Goal: Task Accomplishment & Management: Complete application form

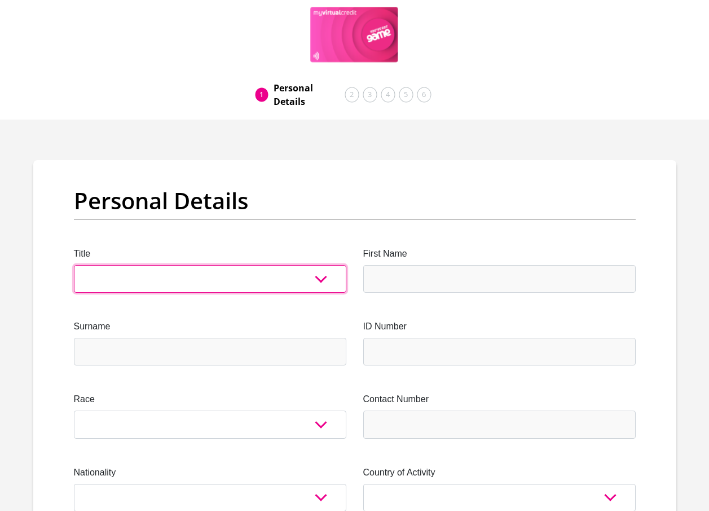
click at [320, 279] on select "Mr Ms Mrs Dr [PERSON_NAME]" at bounding box center [210, 279] width 272 height 28
select select "Mrs"
click at [74, 265] on select "Mr Ms Mrs Dr [PERSON_NAME]" at bounding box center [210, 279] width 272 height 28
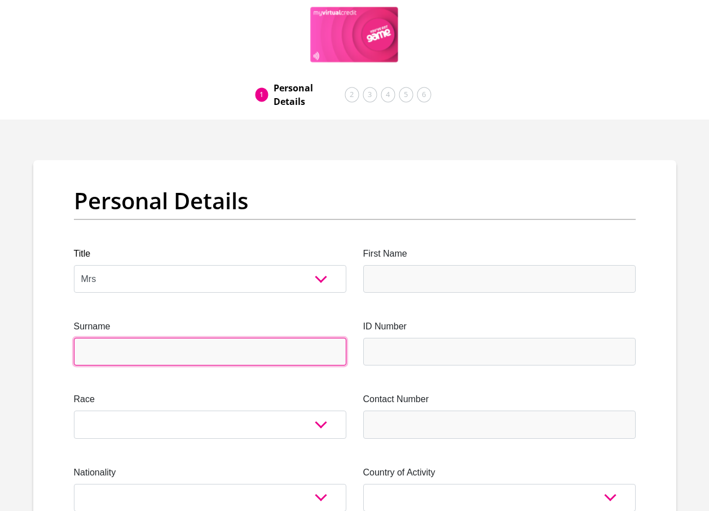
click at [210, 339] on input "Surname" at bounding box center [210, 352] width 272 height 28
type input "Molefe"
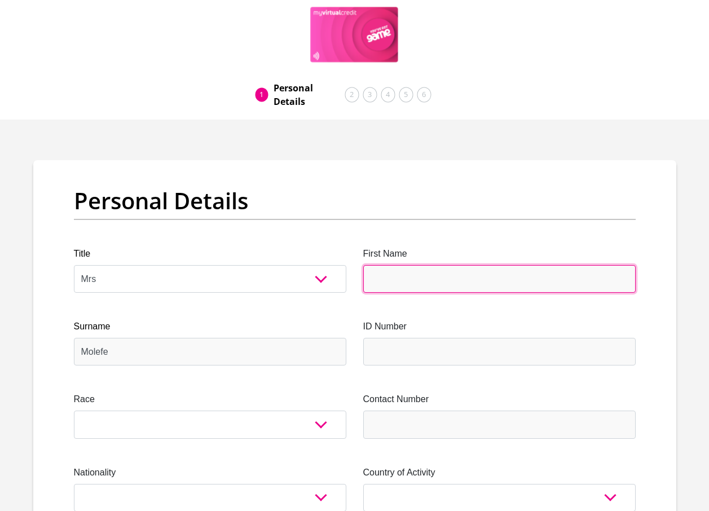
click at [406, 281] on input "First Name" at bounding box center [499, 279] width 272 height 28
type input "MathapeloMaria"
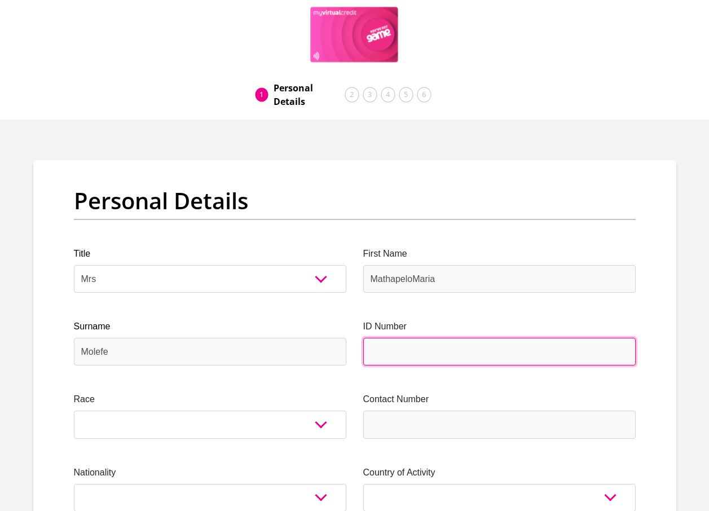
type input "Other"
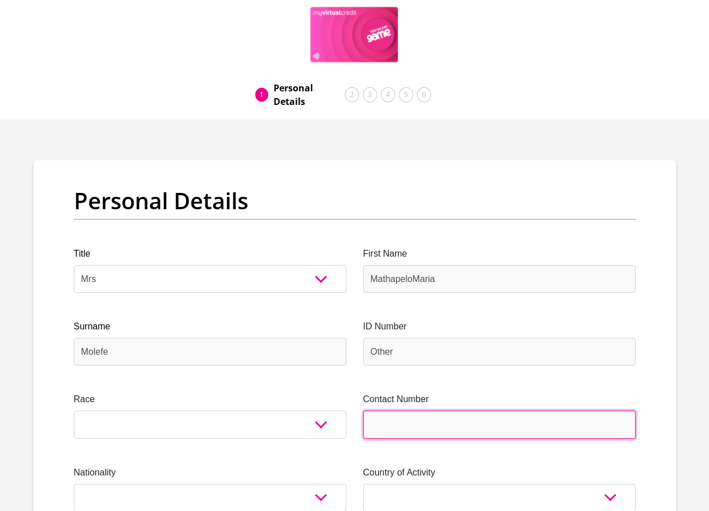
type input "0764030281"
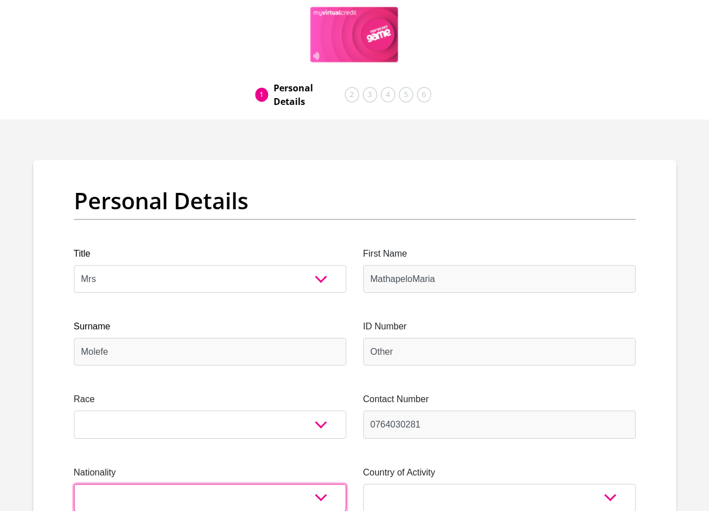
select select "ZAF"
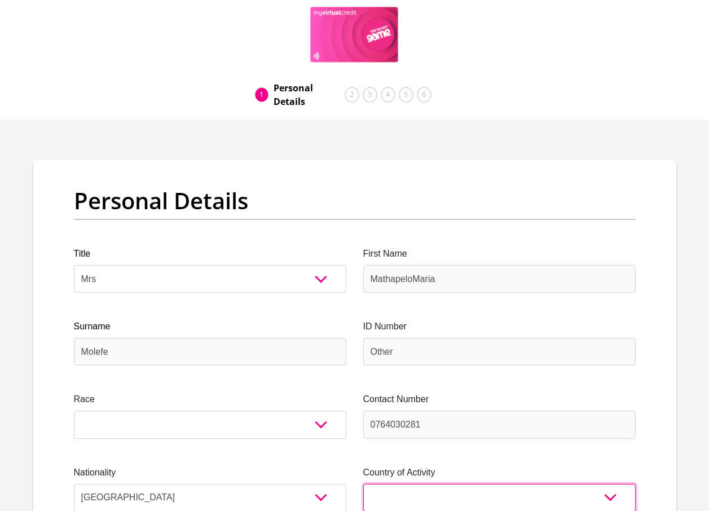
select select "ZAF"
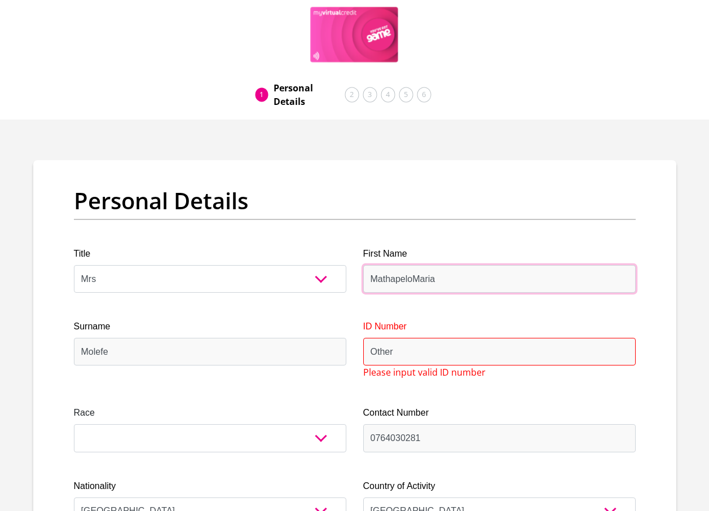
type input "MathapeloMaria"
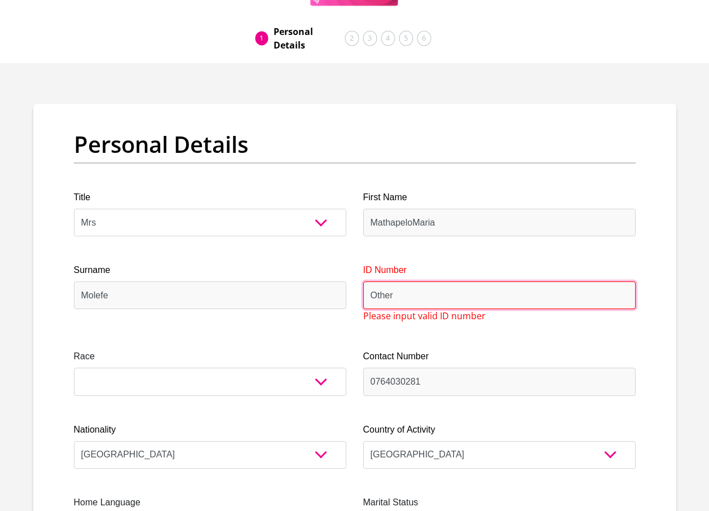
click at [420, 290] on input "Other" at bounding box center [499, 295] width 272 height 28
type input "O"
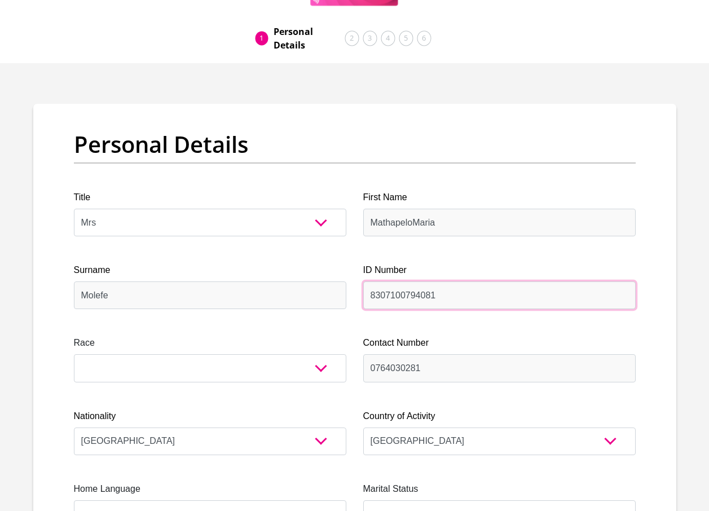
type input "8307100794081"
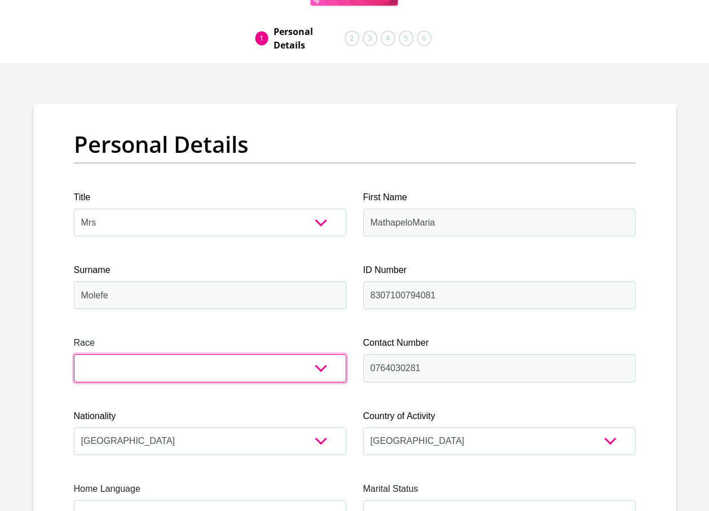
click at [325, 371] on select "Black Coloured Indian White Other" at bounding box center [210, 368] width 272 height 28
select select "1"
click at [74, 354] on select "Black Coloured Indian White Other" at bounding box center [210, 368] width 272 height 28
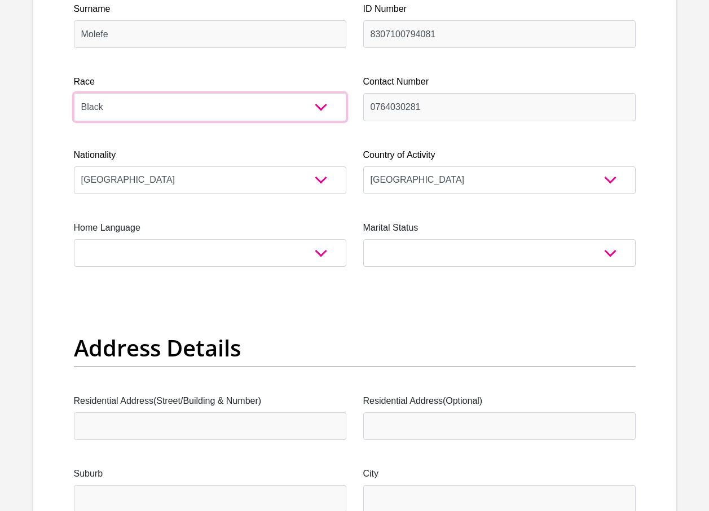
scroll to position [338, 0]
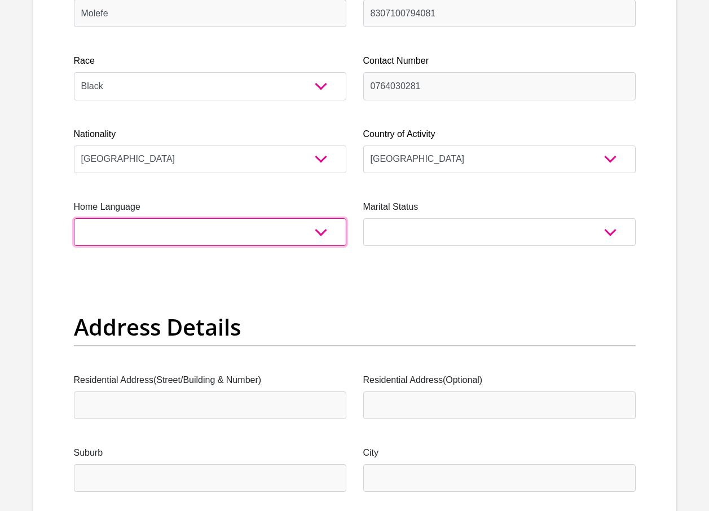
click at [324, 232] on select "Afrikaans English Sepedi South Ndebele Southern Sotho Swati Tsonga Tswana Venda…" at bounding box center [210, 232] width 272 height 28
select select "tsn"
click at [74, 218] on select "Afrikaans English Sepedi South Ndebele Southern Sotho Swati Tsonga Tswana Venda…" at bounding box center [210, 232] width 272 height 28
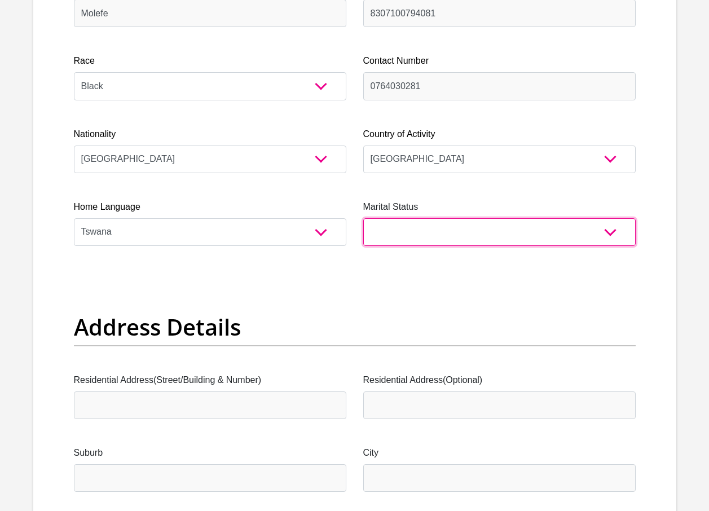
click at [611, 229] on select "Married ANC Single Divorced Widowed Married COP or Customary Law" at bounding box center [499, 232] width 272 height 28
select select "4"
click at [363, 218] on select "Married ANC Single Divorced Widowed Married COP or Customary Law" at bounding box center [499, 232] width 272 height 28
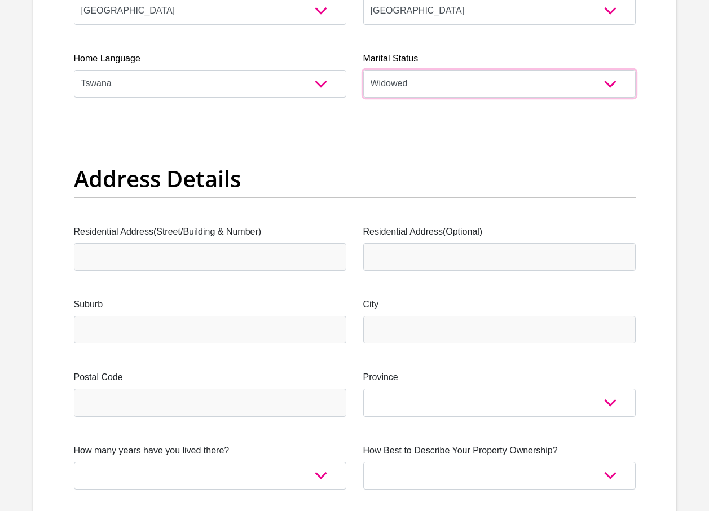
scroll to position [507, 0]
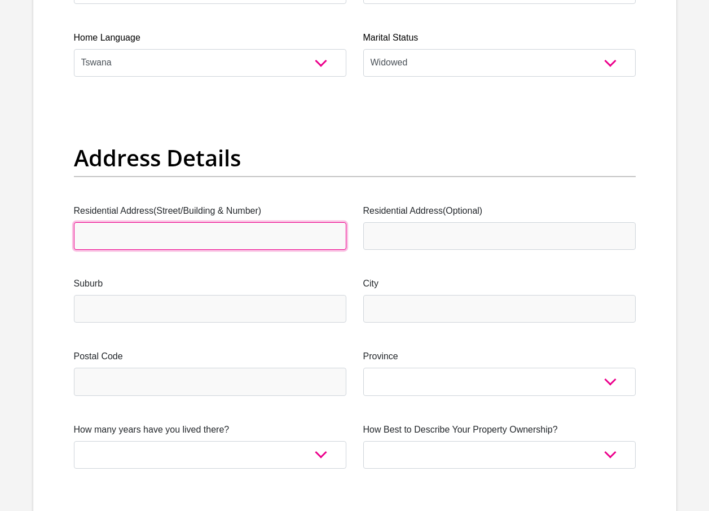
click at [146, 241] on input "Residential Address(Street/Building & Number)" at bounding box center [210, 236] width 272 height 28
type input "[STREET_ADDRESS]"
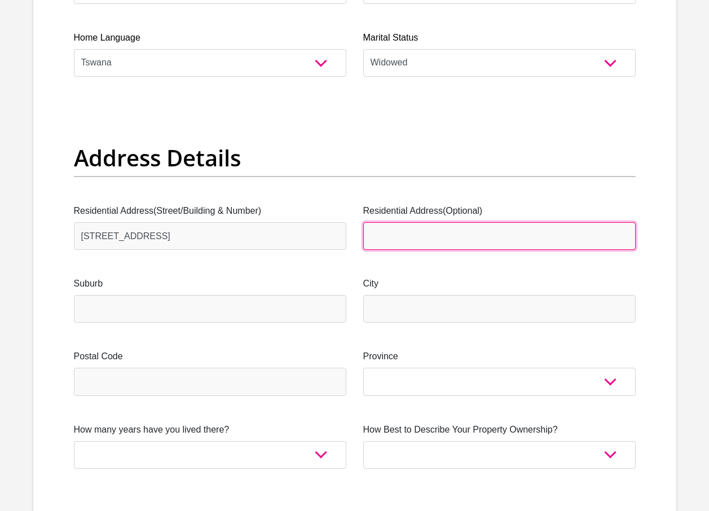
type input "Munsieville"
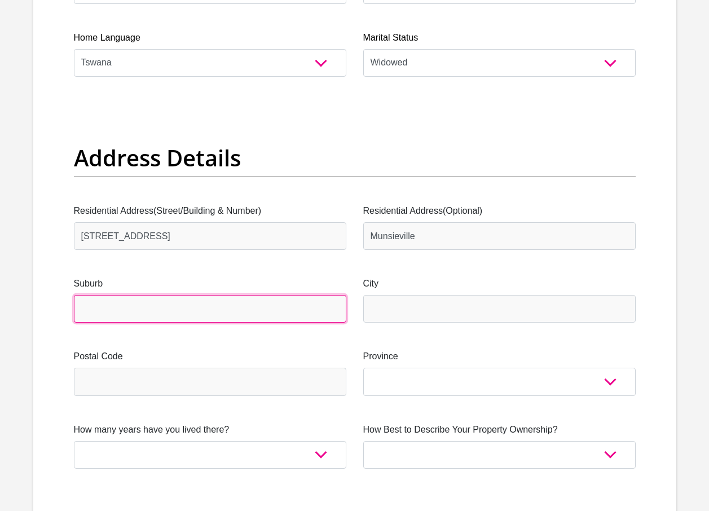
type input "[GEOGRAPHIC_DATA]"
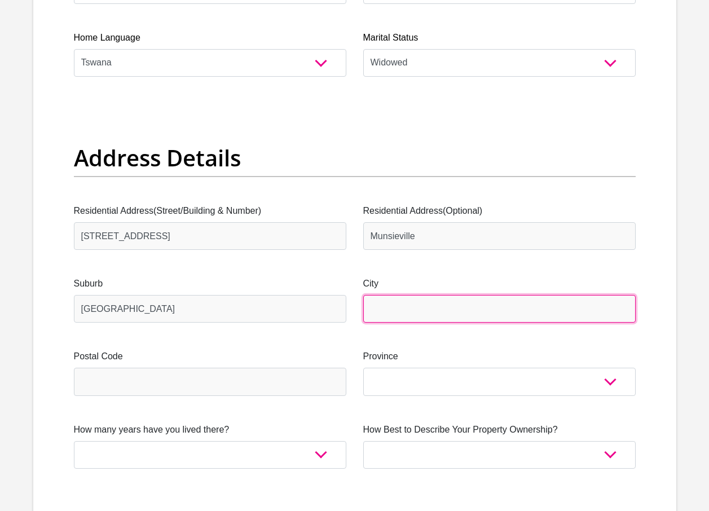
type input "[GEOGRAPHIC_DATA]"
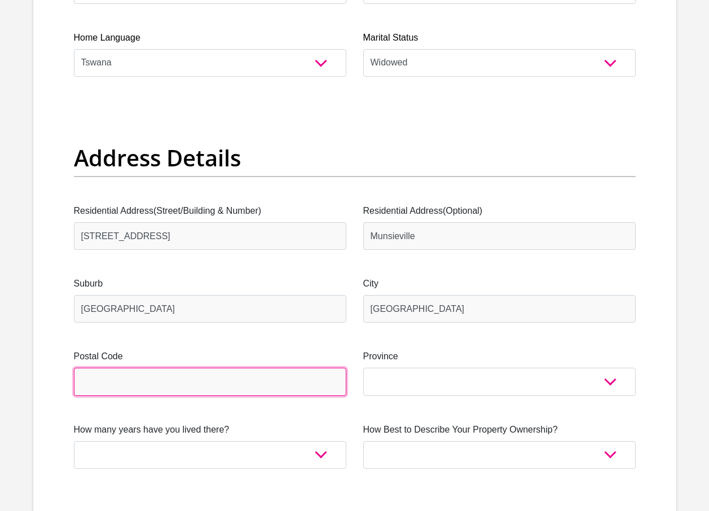
type input "1739"
type input "[EMAIL_ADDRESS][DOMAIN_NAME]"
type input "9351739"
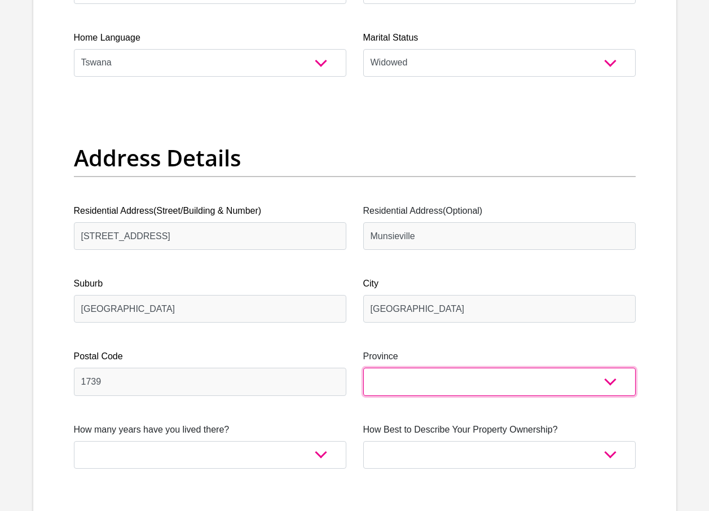
click at [610, 384] on select "Eastern Cape Free State [GEOGRAPHIC_DATA] [GEOGRAPHIC_DATA][DATE] [GEOGRAPHIC_D…" at bounding box center [499, 382] width 272 height 28
select select "Gauteng"
click at [363, 368] on select "Eastern Cape Free State [GEOGRAPHIC_DATA] [GEOGRAPHIC_DATA][DATE] [GEOGRAPHIC_D…" at bounding box center [499, 382] width 272 height 28
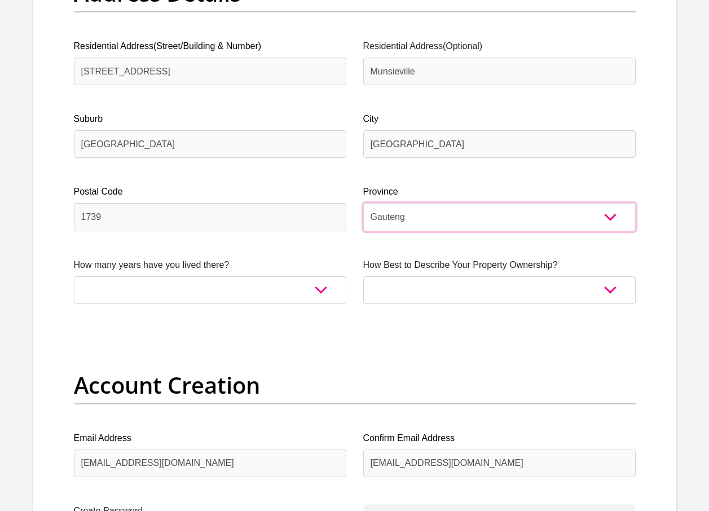
scroll to position [677, 0]
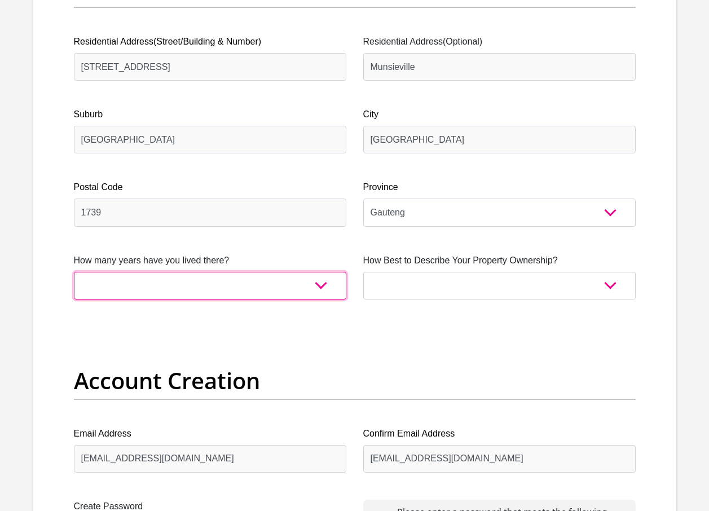
click at [319, 284] on select "less than 1 year 1-3 years 3-5 years 5+ years" at bounding box center [210, 286] width 272 height 28
select select "4"
click at [74, 272] on select "less than 1 year 1-3 years 3-5 years 5+ years" at bounding box center [210, 286] width 272 height 28
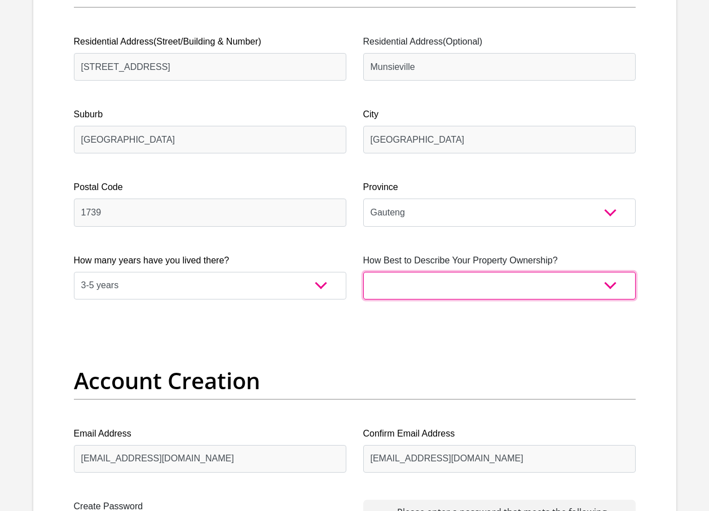
click at [611, 289] on select "Owned Rented Family Owned Company Dwelling" at bounding box center [499, 286] width 272 height 28
select select "Owned"
click at [363, 272] on select "Owned Rented Family Owned Company Dwelling" at bounding box center [499, 286] width 272 height 28
click at [609, 286] on select "Owned Rented Family Owned Company Dwelling" at bounding box center [499, 286] width 272 height 28
click at [363, 272] on select "Owned Rented Family Owned Company Dwelling" at bounding box center [499, 286] width 272 height 28
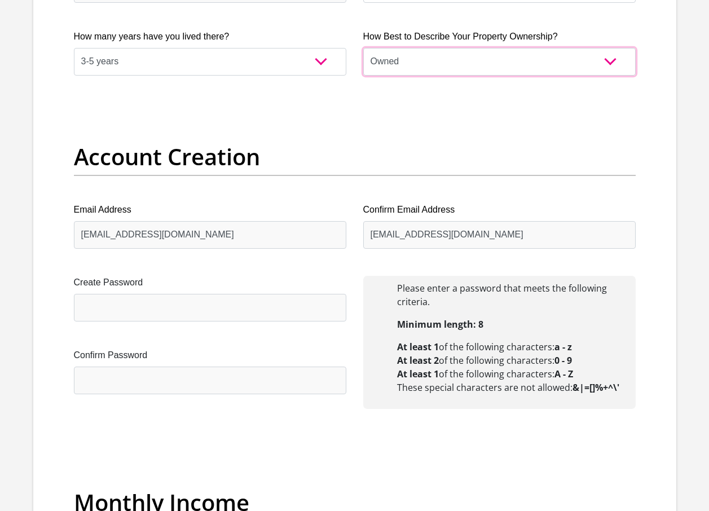
scroll to position [902, 0]
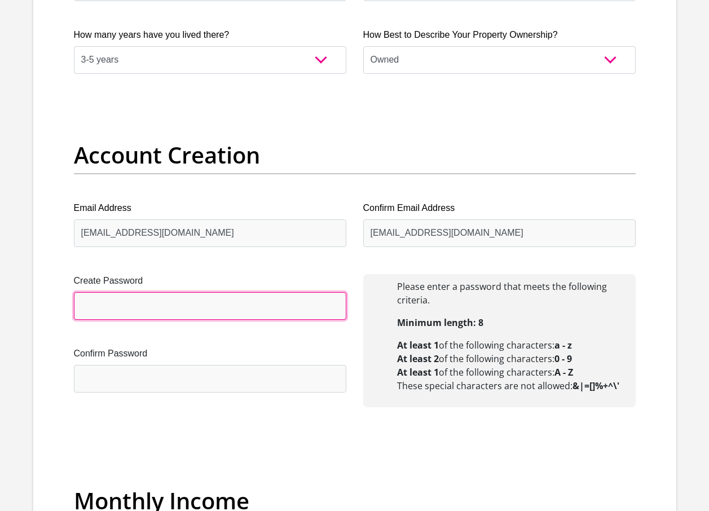
click at [179, 303] on input "Create Password" at bounding box center [210, 306] width 272 height 28
type input "Molebo@01"
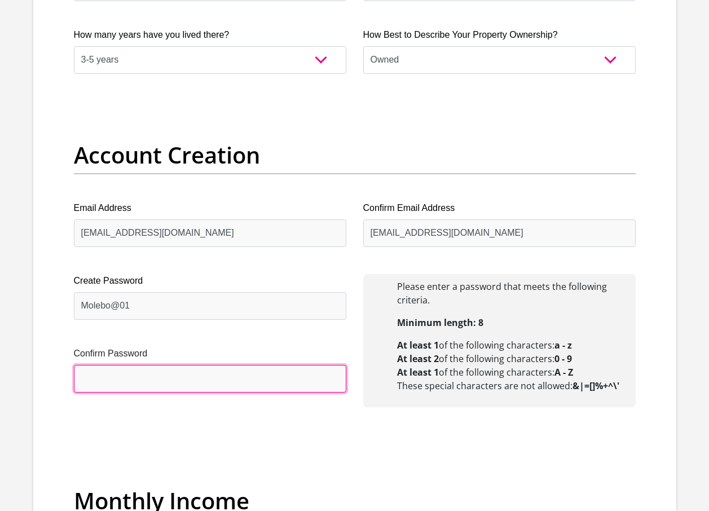
click at [103, 381] on input "Confirm Password" at bounding box center [210, 379] width 272 height 28
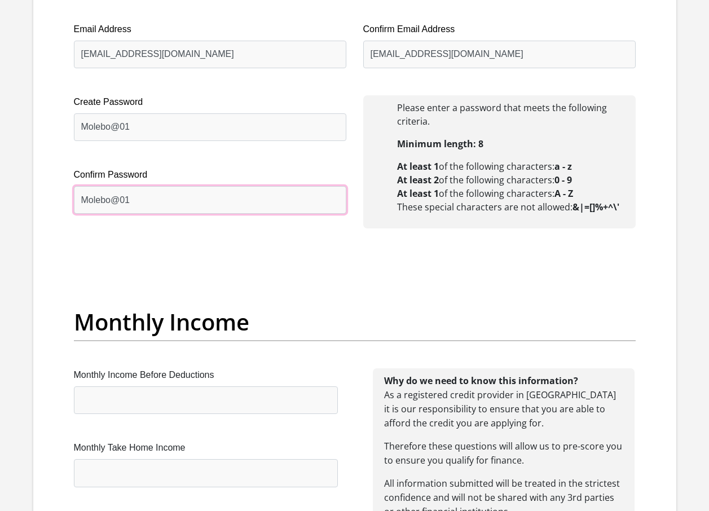
scroll to position [1184, 0]
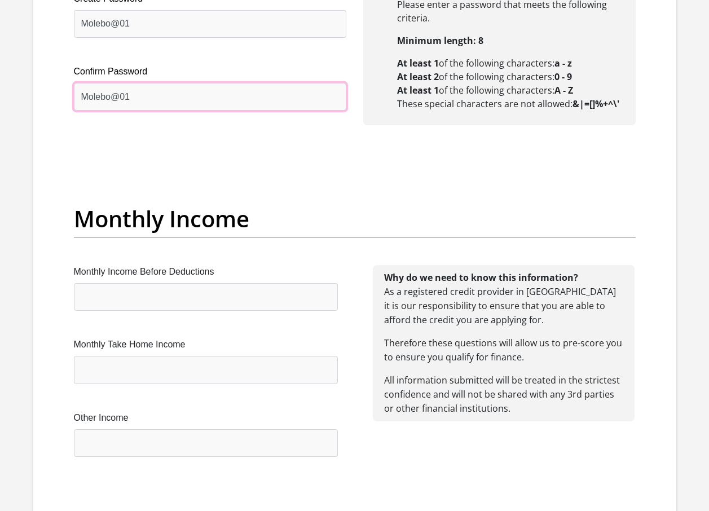
type input "Molebo@01"
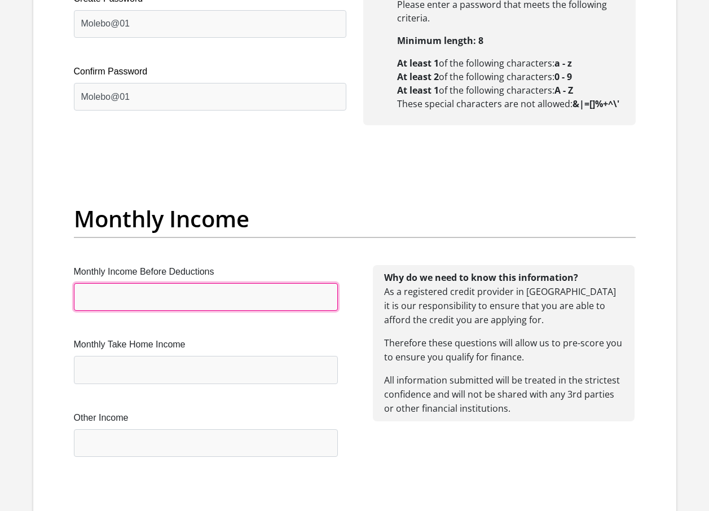
click at [116, 300] on input "Monthly Income Before Deductions" at bounding box center [206, 297] width 264 height 28
type input "2"
type input "29000"
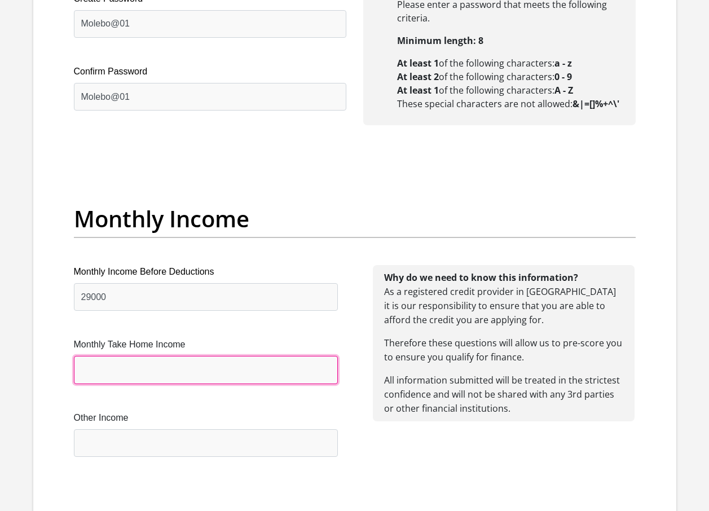
click at [101, 371] on input "Monthly Take Home Income" at bounding box center [206, 370] width 264 height 28
type input "9200"
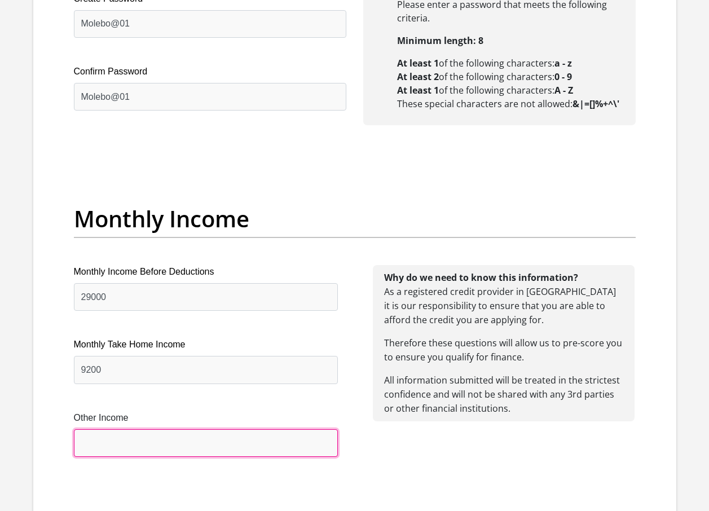
click at [154, 439] on input "Other Income" at bounding box center [206, 443] width 264 height 28
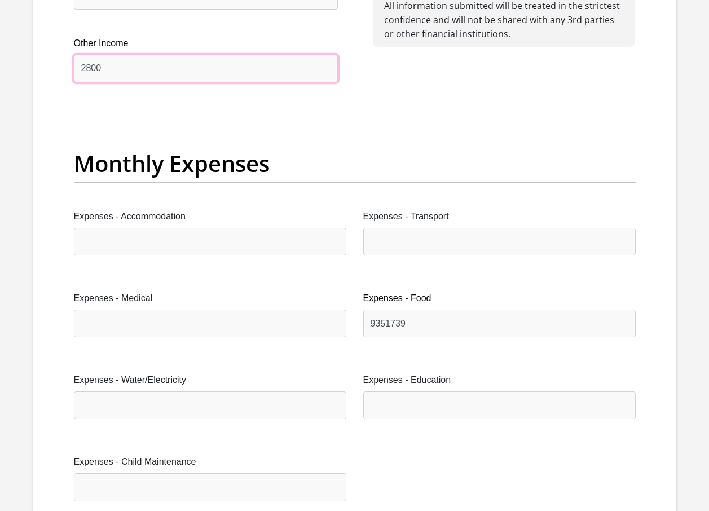
scroll to position [1579, 0]
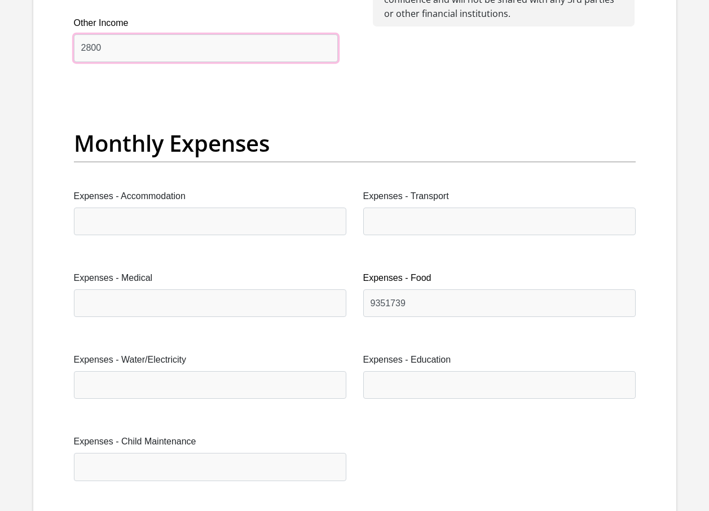
type input "2800"
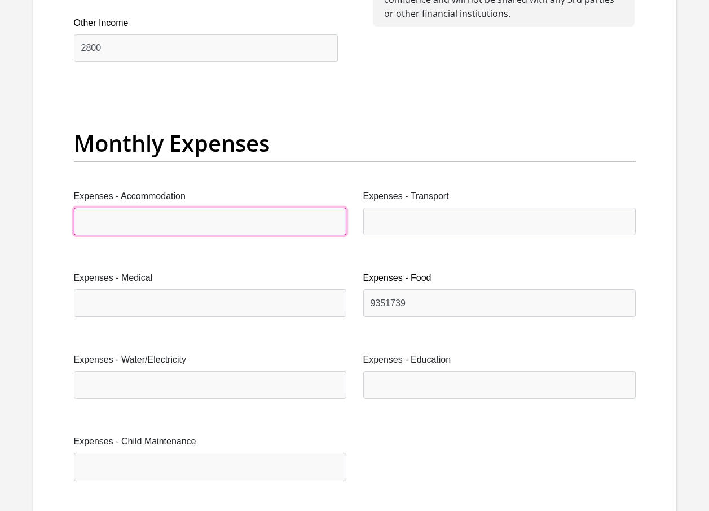
click at [161, 231] on input "Expenses - Accommodation" at bounding box center [210, 221] width 272 height 28
type input "0"
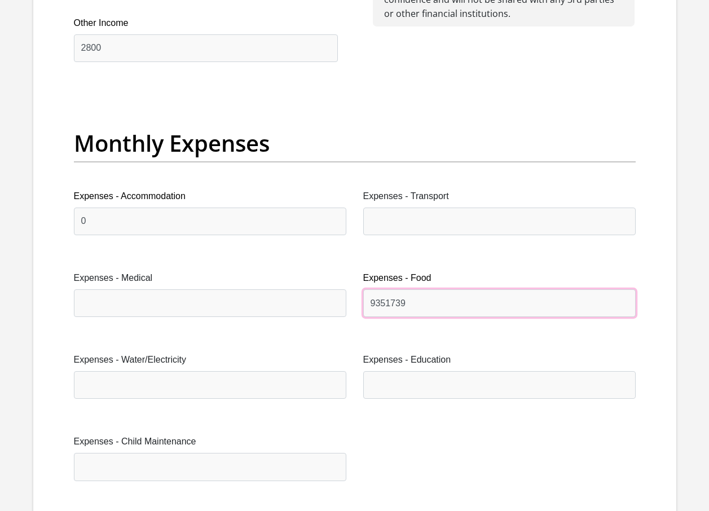
drag, startPoint x: 413, startPoint y: 297, endPoint x: 359, endPoint y: 299, distance: 53.6
click at [359, 299] on div "Expenses - Food 9351739" at bounding box center [499, 298] width 289 height 55
type input "0"
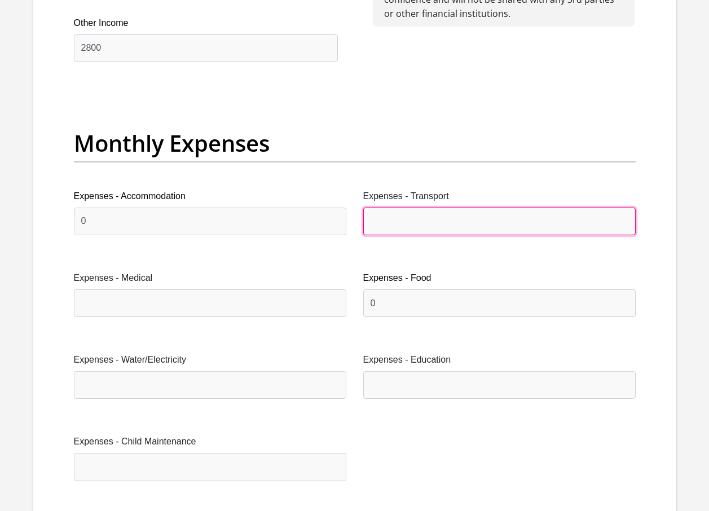
click at [404, 219] on input "Expenses - Transport" at bounding box center [499, 221] width 272 height 28
type input "450"
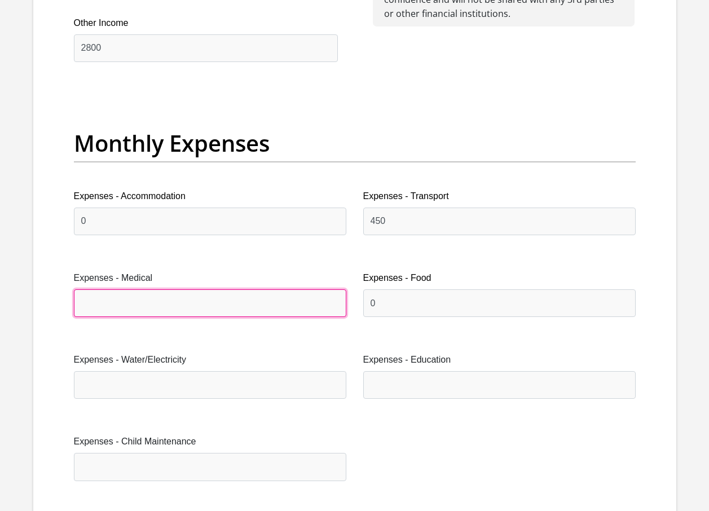
click at [127, 304] on input "Expenses - Medical" at bounding box center [210, 303] width 272 height 28
type input "4"
type input "0"
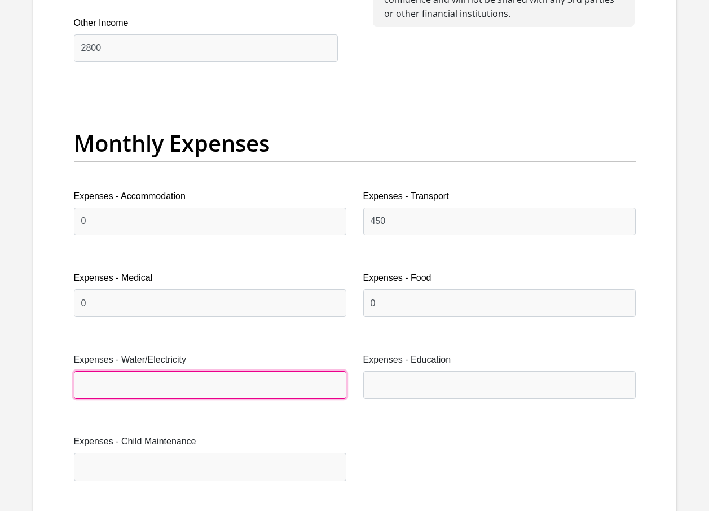
click at [168, 384] on input "Expenses - Water/Electricity" at bounding box center [210, 385] width 272 height 28
type input "500"
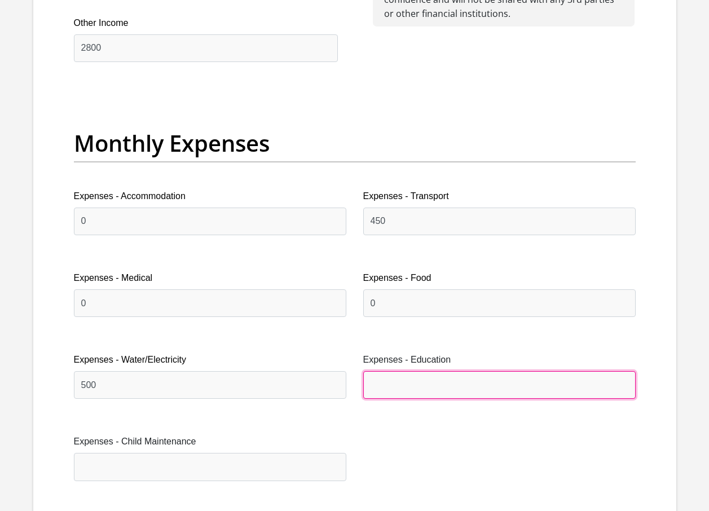
click at [403, 382] on input "Expenses - Education" at bounding box center [499, 385] width 272 height 28
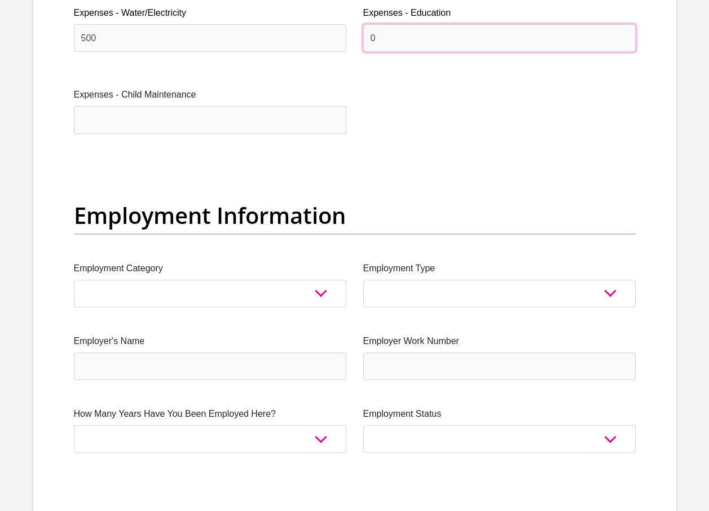
scroll to position [1973, 0]
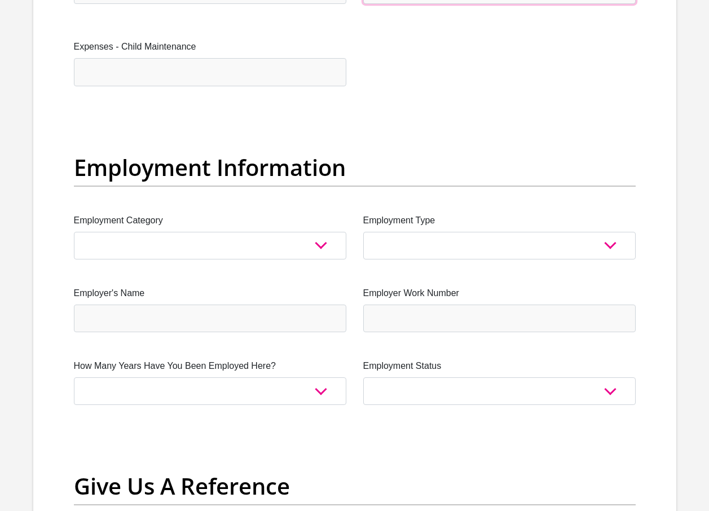
type input "0"
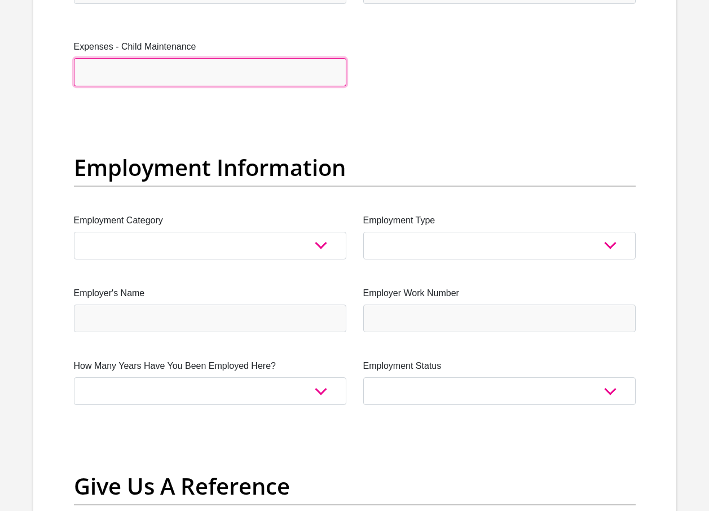
click at [178, 70] on input "Expenses - Child Maintenance" at bounding box center [210, 72] width 272 height 28
type input "0"
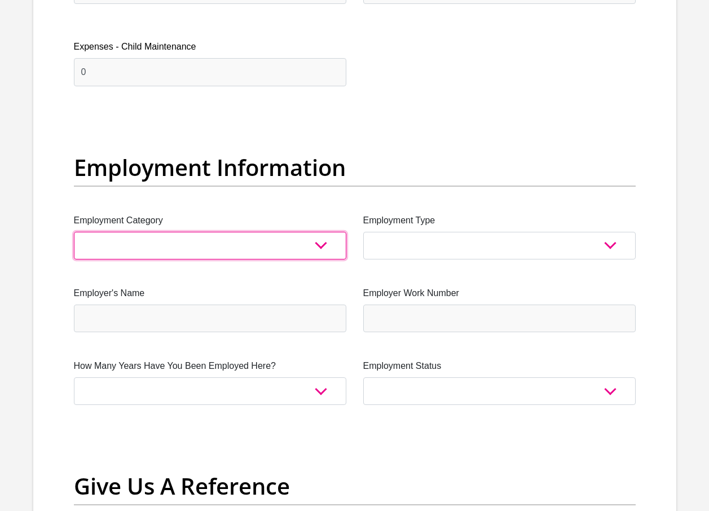
click at [319, 247] on select "AGRICULTURE ALCOHOL & TOBACCO CONSTRUCTION MATERIALS METALLURGY EQUIPMENT FOR R…" at bounding box center [210, 246] width 272 height 28
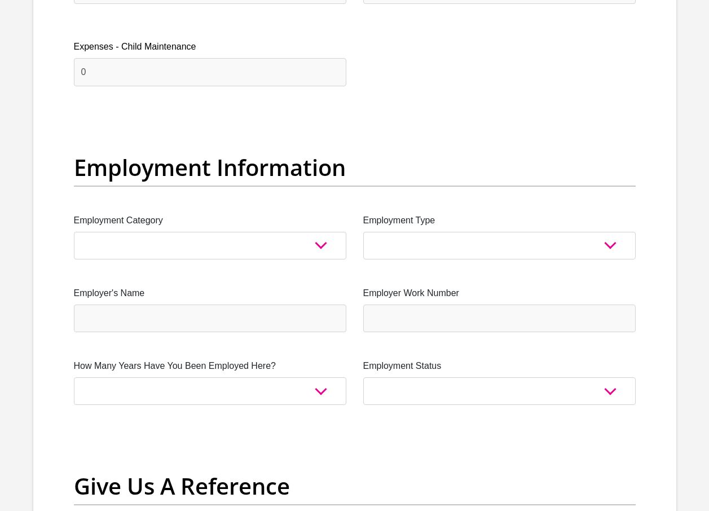
click at [444, 63] on div "Title Mr Ms Mrs Dr [PERSON_NAME] First Name MathapeloMaria Surname [PERSON_NAME…" at bounding box center [354, 115] width 578 height 3682
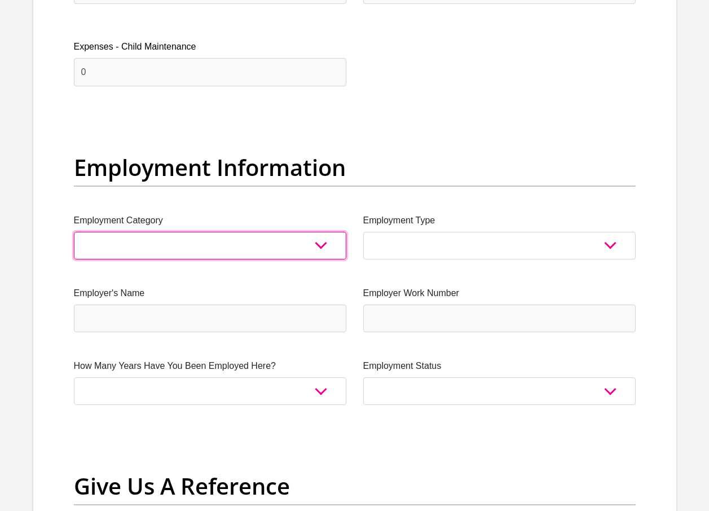
click at [321, 245] on select "AGRICULTURE ALCOHOL & TOBACCO CONSTRUCTION MATERIALS METALLURGY EQUIPMENT FOR R…" at bounding box center [210, 246] width 272 height 28
select select "47"
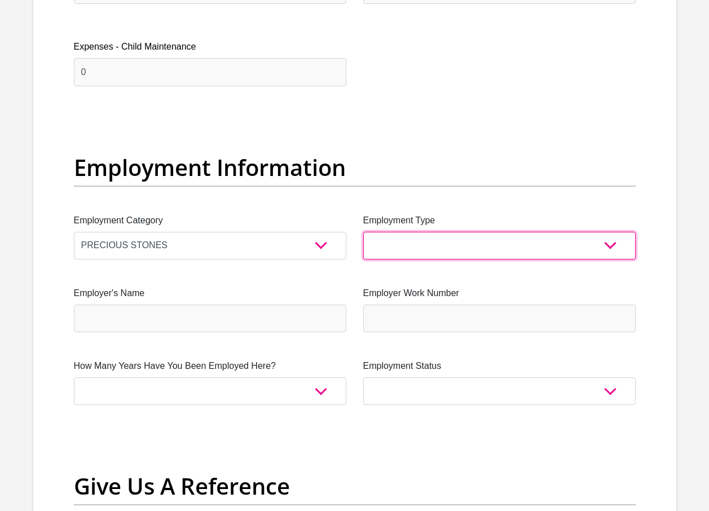
click at [612, 247] on select "College/Lecturer Craft Seller Creative Driver Executive Farmer Forces - Non Com…" at bounding box center [499, 246] width 272 height 28
select select "Office Staff/Clerk"
click at [363, 232] on select "College/Lecturer Craft Seller Creative Driver Executive Farmer Forces - Non Com…" at bounding box center [499, 246] width 272 height 28
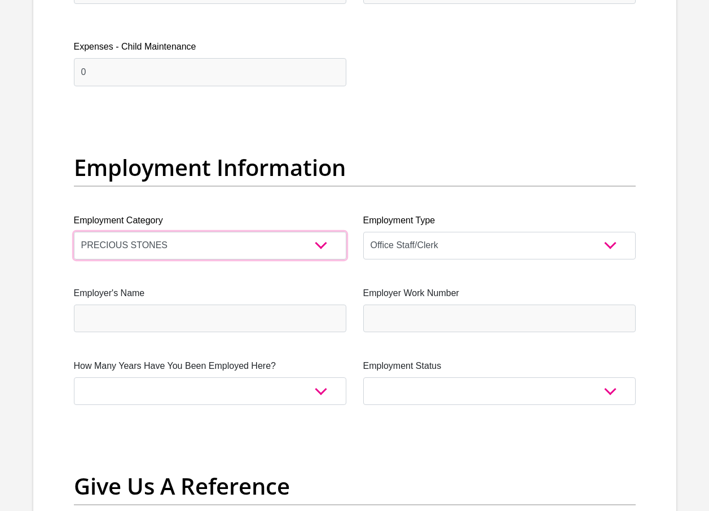
click at [325, 241] on select "AGRICULTURE ALCOHOL & TOBACCO CONSTRUCTION MATERIALS METALLURGY EQUIPMENT FOR R…" at bounding box center [210, 246] width 272 height 28
select select "76"
click at [74, 232] on select "AGRICULTURE ALCOHOL & TOBACCO CONSTRUCTION MATERIALS METALLURGY EQUIPMENT FOR R…" at bounding box center [210, 246] width 272 height 28
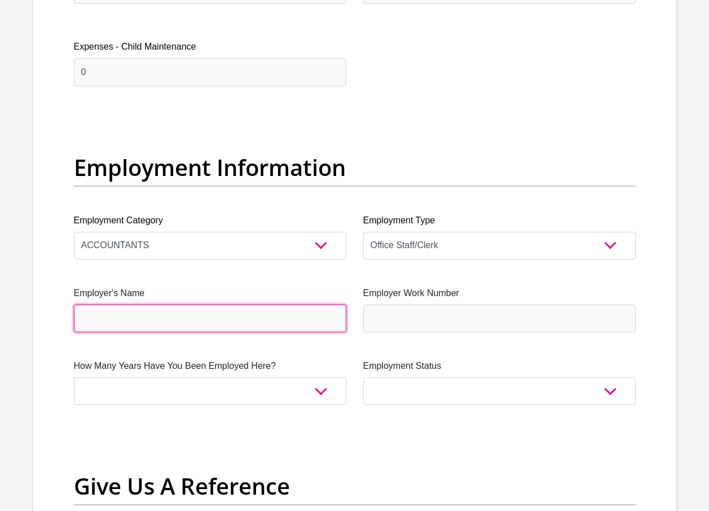
click at [309, 321] on input "Employer's Name" at bounding box center [210, 318] width 272 height 28
type input "SterkfornteinHospital"
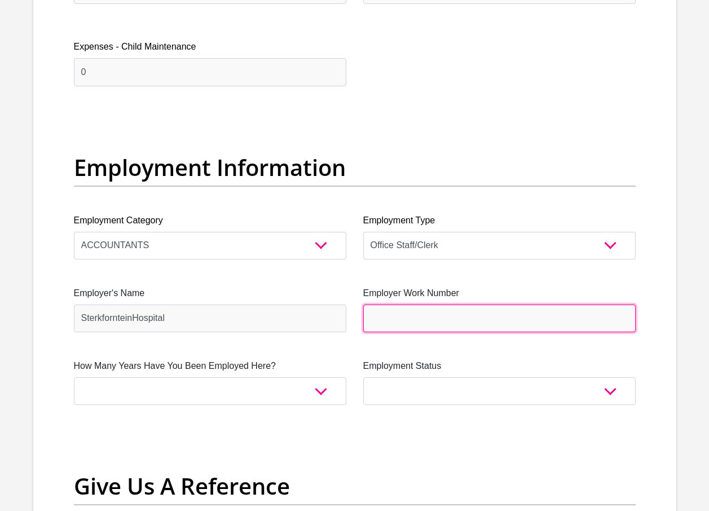
type input "0626035960"
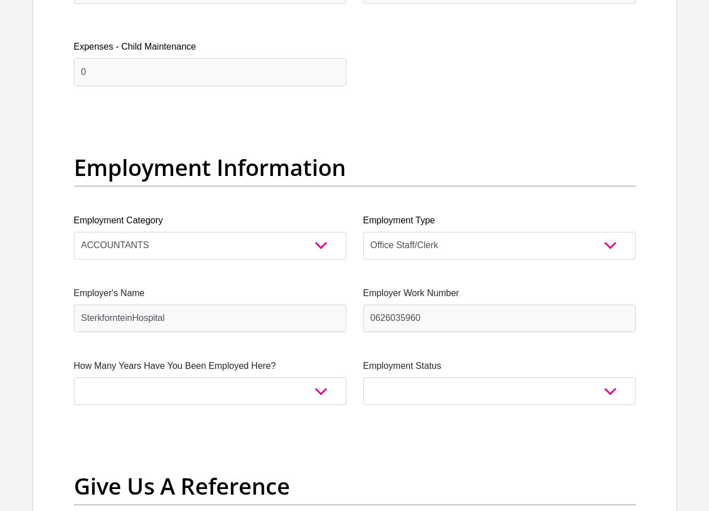
type input "[PERSON_NAME]"
type input "Mothokgo"
click at [426, 318] on input "0626035960" at bounding box center [499, 318] width 272 height 28
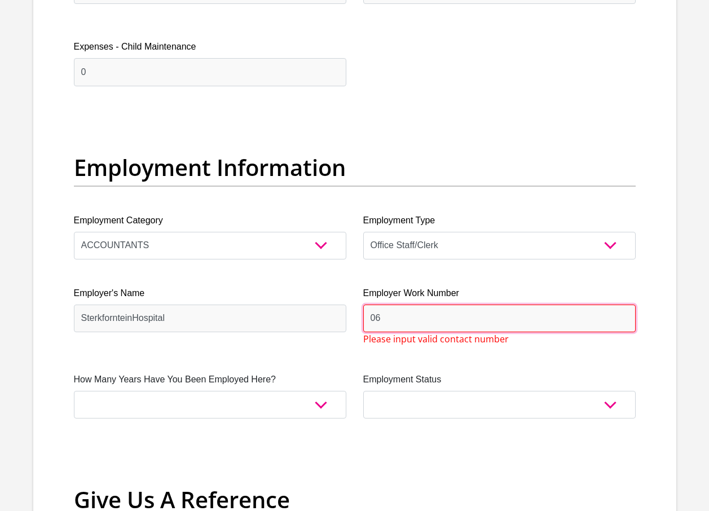
type input "0"
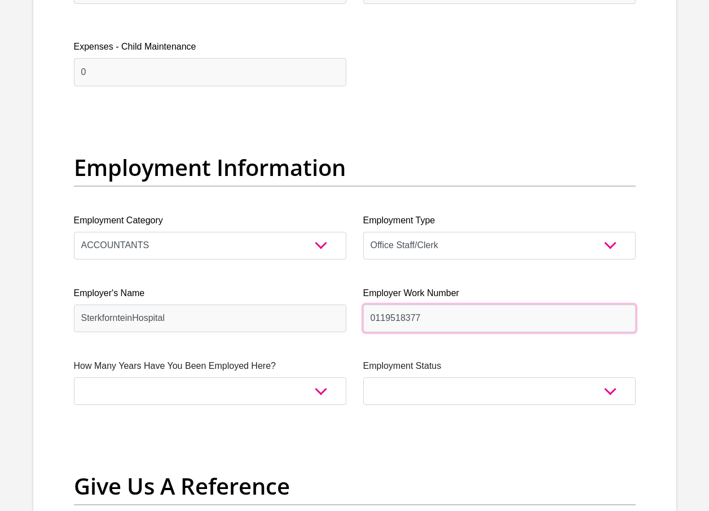
type input "0119518377"
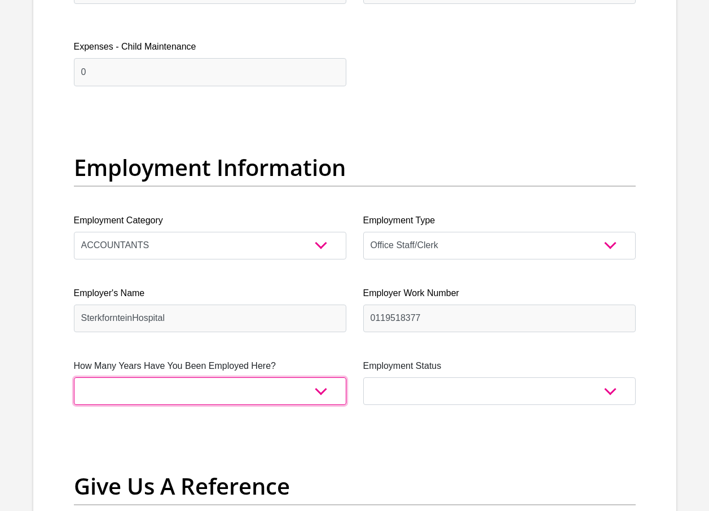
click at [322, 394] on select "less than 1 year 1-3 years 3-5 years 5+ years" at bounding box center [210, 391] width 272 height 28
select select "60"
click at [74, 377] on select "less than 1 year 1-3 years 3-5 years 5+ years" at bounding box center [210, 391] width 272 height 28
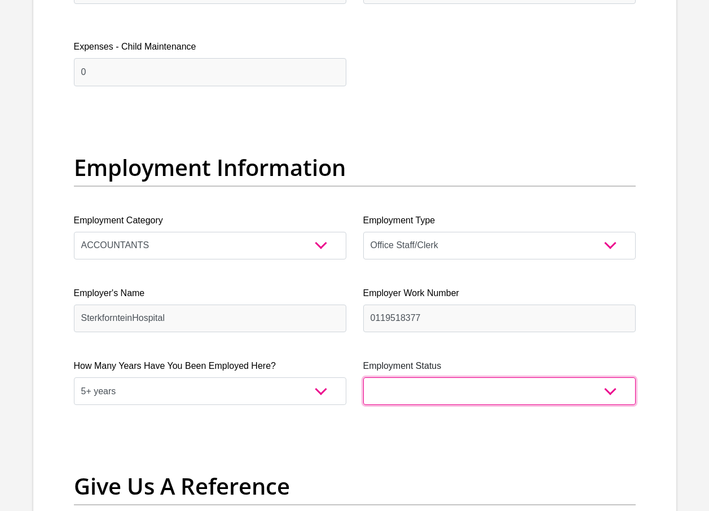
click at [611, 390] on select "Permanent/Full-time Part-time/Casual [DEMOGRAPHIC_DATA] Worker Self-Employed Ho…" at bounding box center [499, 391] width 272 height 28
select select "1"
click at [363, 377] on select "Permanent/Full-time Part-time/Casual [DEMOGRAPHIC_DATA] Worker Self-Employed Ho…" at bounding box center [499, 391] width 272 height 28
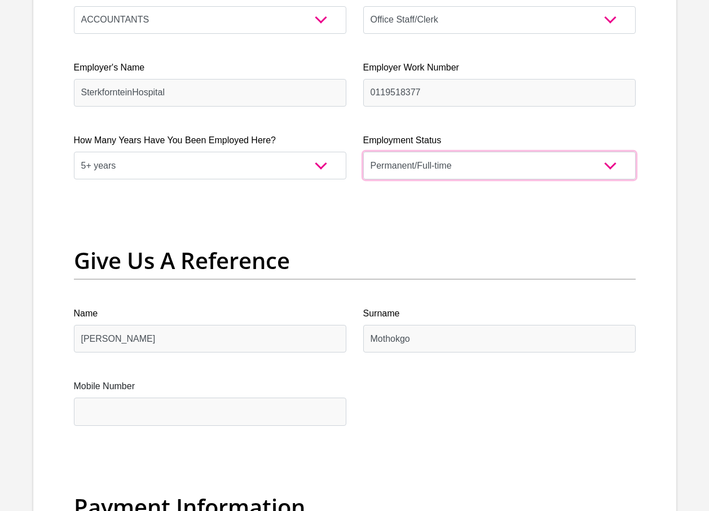
scroll to position [2311, 0]
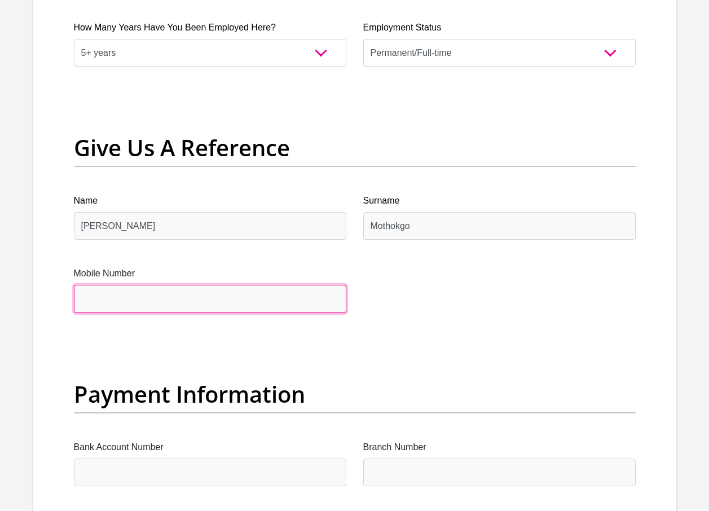
click at [143, 302] on input "Mobile Number" at bounding box center [210, 299] width 272 height 28
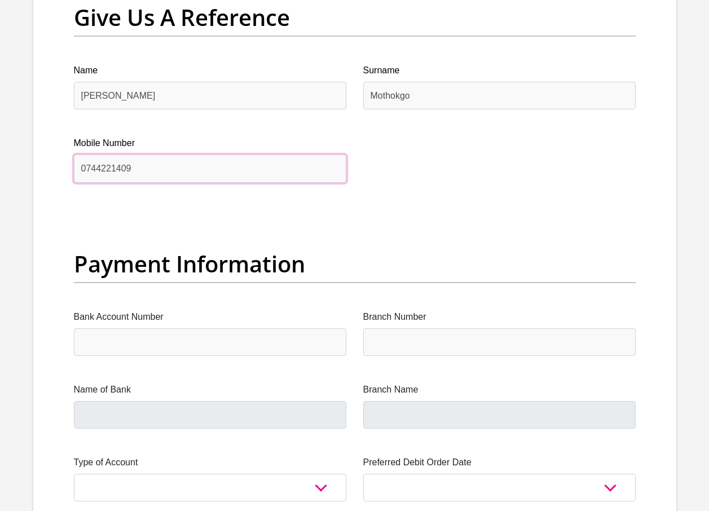
scroll to position [2537, 0]
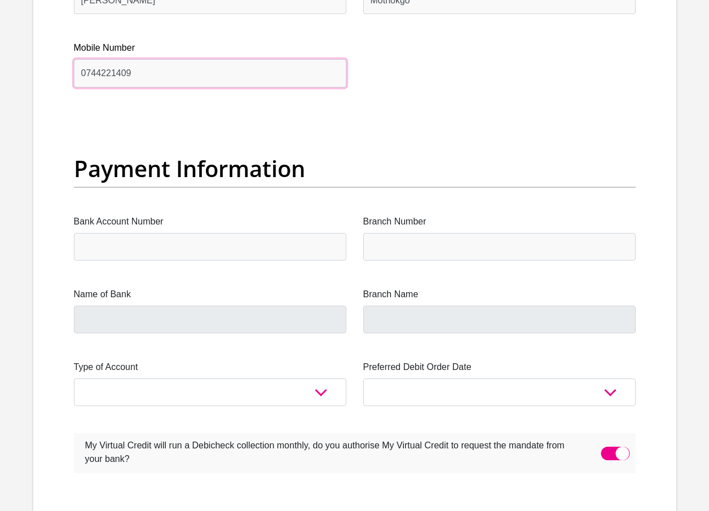
type input "0744221409"
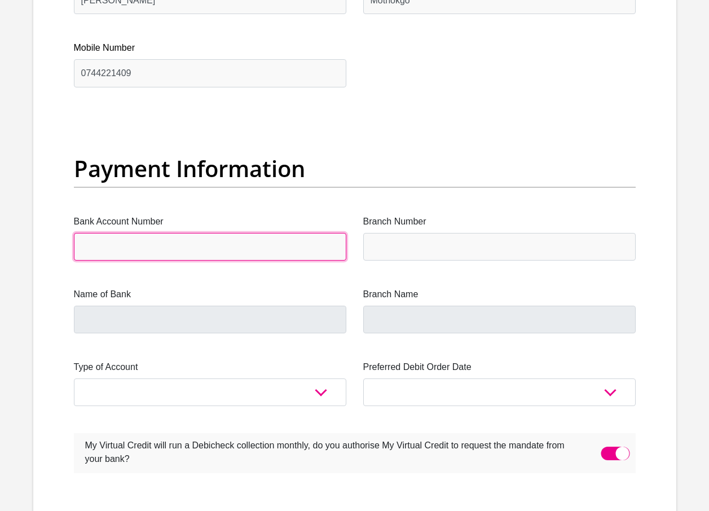
click at [244, 249] on input "Bank Account Number" at bounding box center [210, 247] width 272 height 28
type input "s"
type input "Standard Bank"
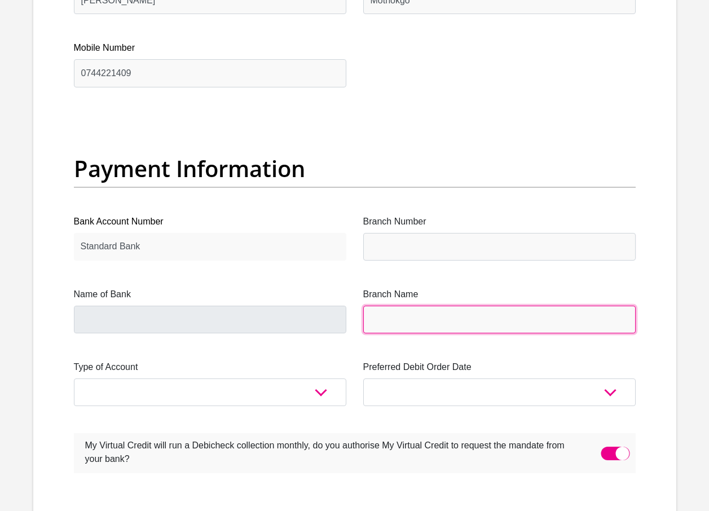
click at [378, 321] on input "Branch Name" at bounding box center [499, 320] width 272 height 28
click at [383, 317] on input "Branch Name" at bounding box center [499, 320] width 272 height 28
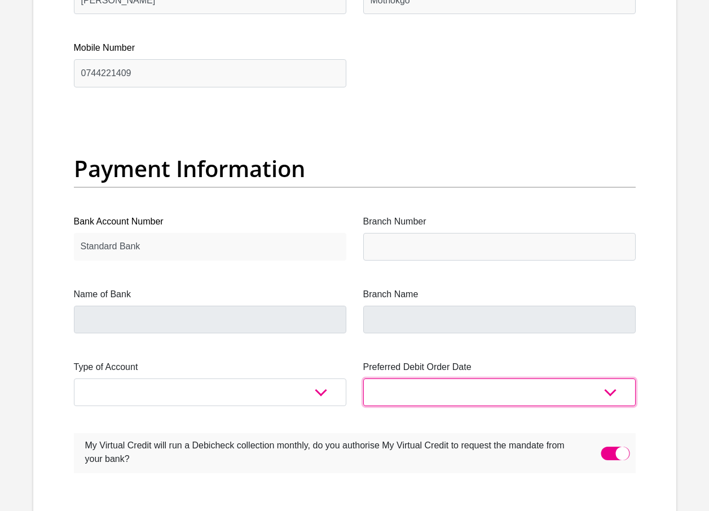
click at [609, 394] on select "1st 2nd 3rd 4th 5th 7th 18th 19th 20th 21st 22nd 23rd 24th 25th 26th 27th 28th …" at bounding box center [499, 392] width 272 height 28
select select "30"
click at [363, 378] on select "1st 2nd 3rd 4th 5th 7th 18th 19th 20th 21st 22nd 23rd 24th 25th 26th 27th 28th …" at bounding box center [499, 392] width 272 height 28
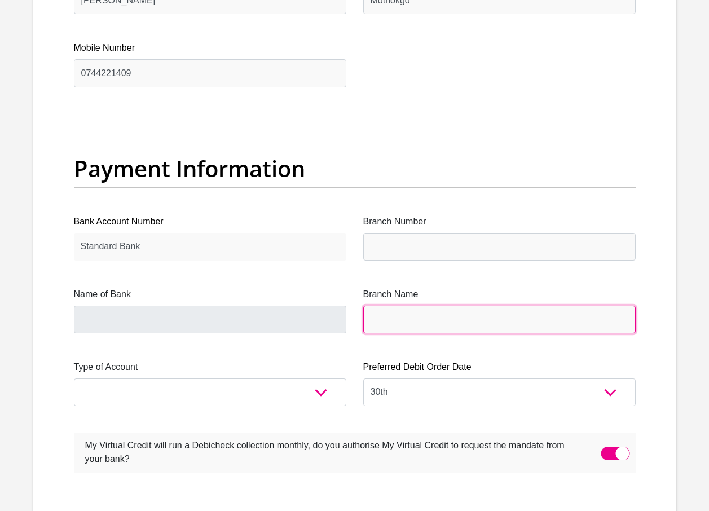
click at [406, 317] on input "Branch Name" at bounding box center [499, 320] width 272 height 28
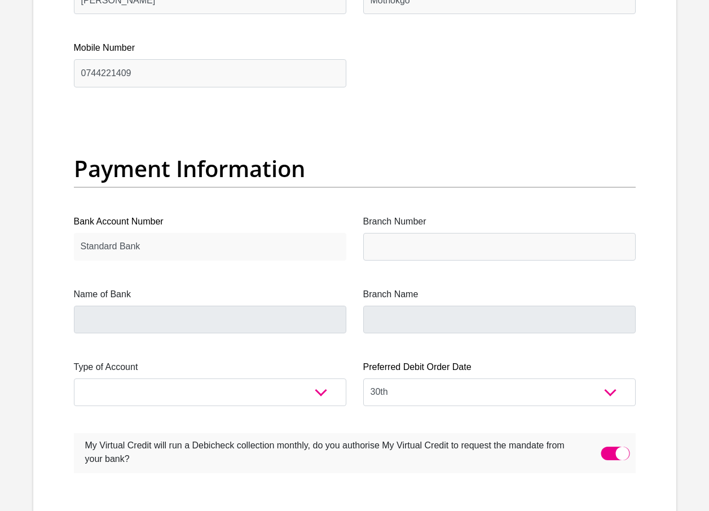
click at [383, 302] on div "Branch Name" at bounding box center [499, 311] width 272 height 46
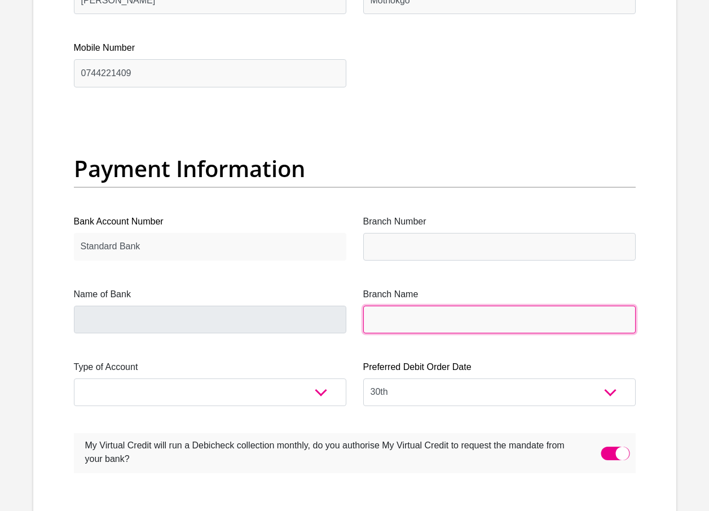
click at [392, 316] on input "Branch Name" at bounding box center [499, 320] width 272 height 28
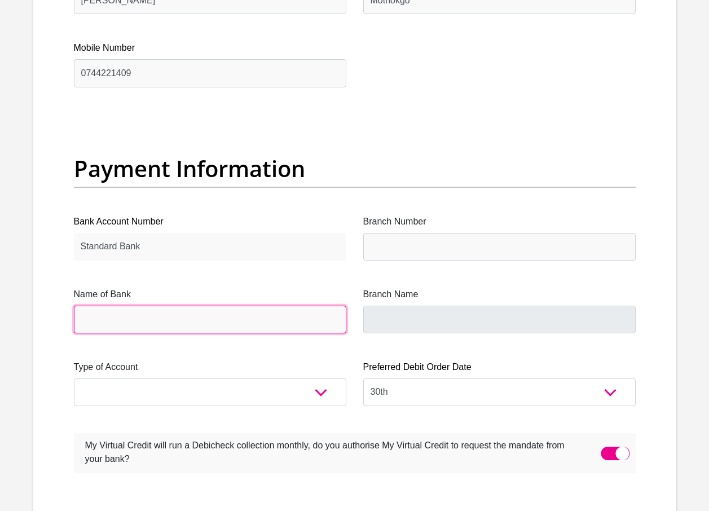
click at [123, 330] on input "Name of Bank" at bounding box center [210, 320] width 272 height 28
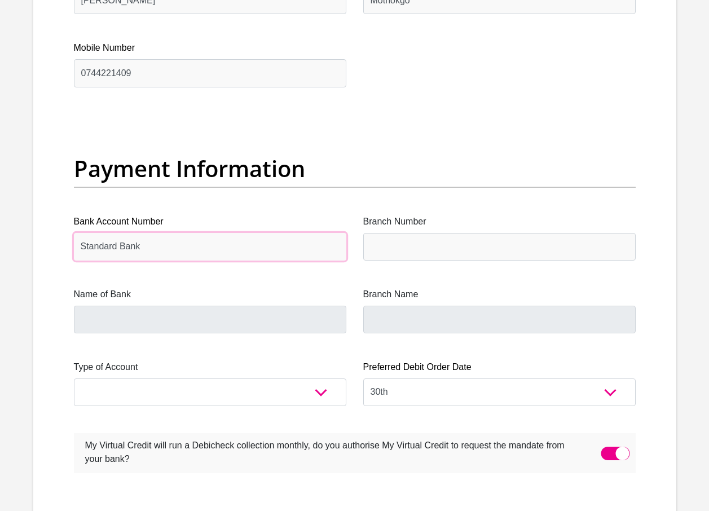
drag, startPoint x: 149, startPoint y: 242, endPoint x: 186, endPoint y: 253, distance: 38.6
click at [186, 253] on input "Standard Bank" at bounding box center [210, 247] width 272 height 28
type input "S"
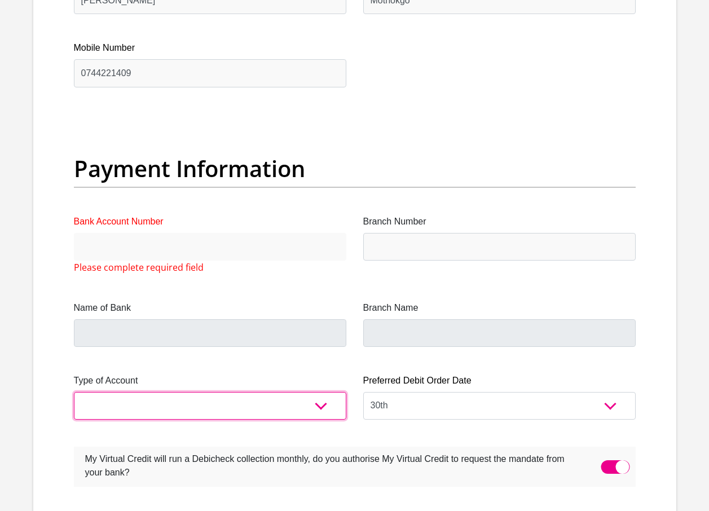
click at [322, 404] on select "Cheque Savings" at bounding box center [210, 406] width 272 height 28
select select "SAV"
click at [74, 392] on select "Cheque Savings" at bounding box center [210, 406] width 272 height 28
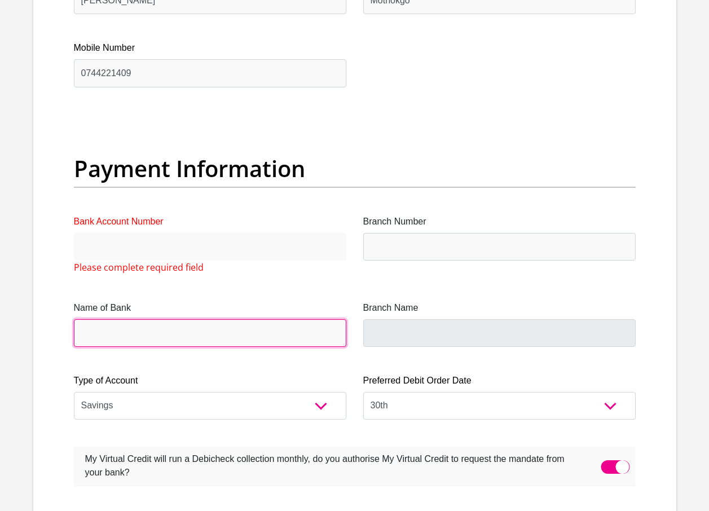
click at [157, 332] on input "Name of Bank" at bounding box center [210, 333] width 272 height 28
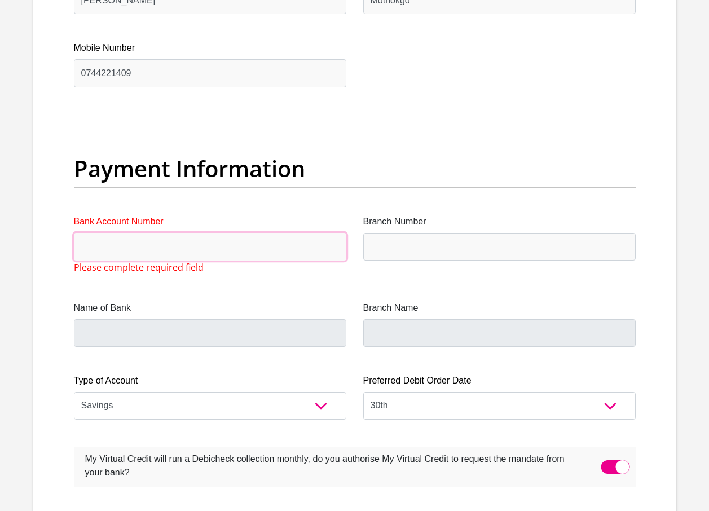
click at [140, 243] on input "Bank Account Number" at bounding box center [210, 247] width 272 height 28
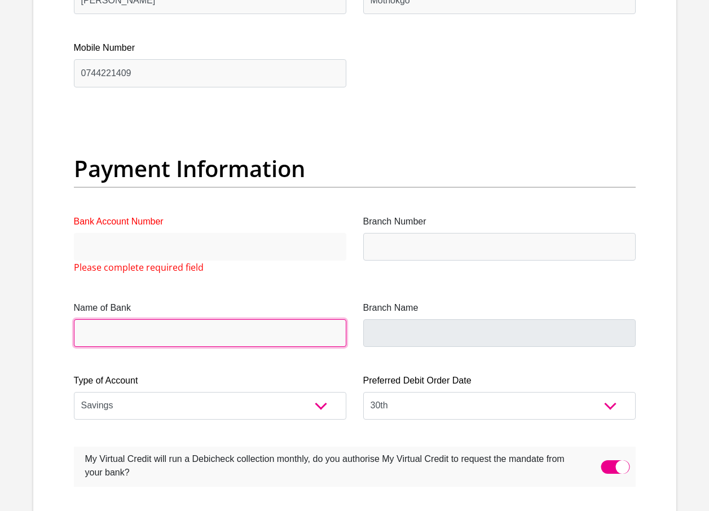
click at [120, 343] on input "Name of Bank" at bounding box center [210, 333] width 272 height 28
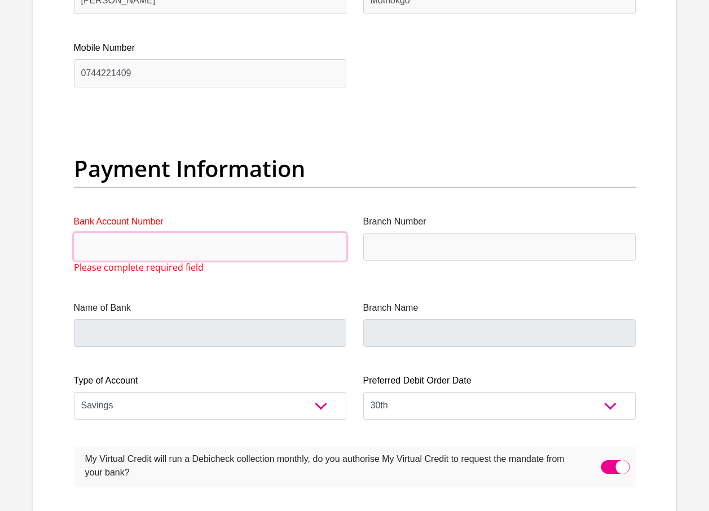
click at [135, 241] on input "Bank Account Number" at bounding box center [210, 247] width 272 height 28
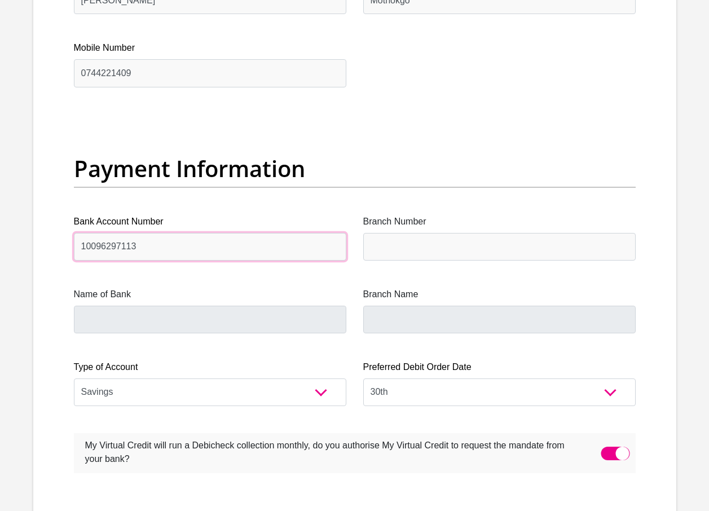
type input "10096297113"
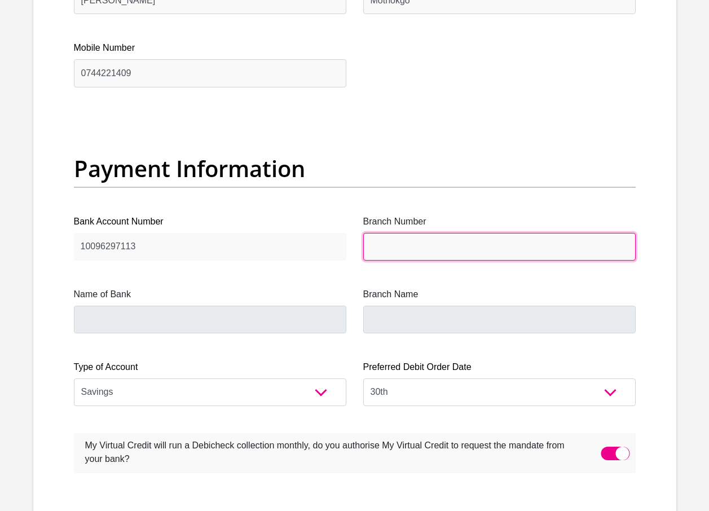
click at [440, 251] on input "Branch Number" at bounding box center [499, 247] width 272 height 28
type input "K"
type input "51001"
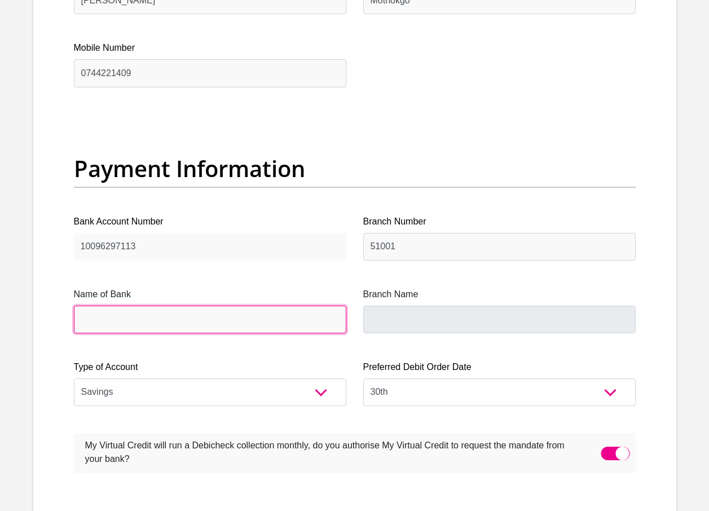
click at [176, 318] on input "Name of Bank" at bounding box center [210, 320] width 272 height 28
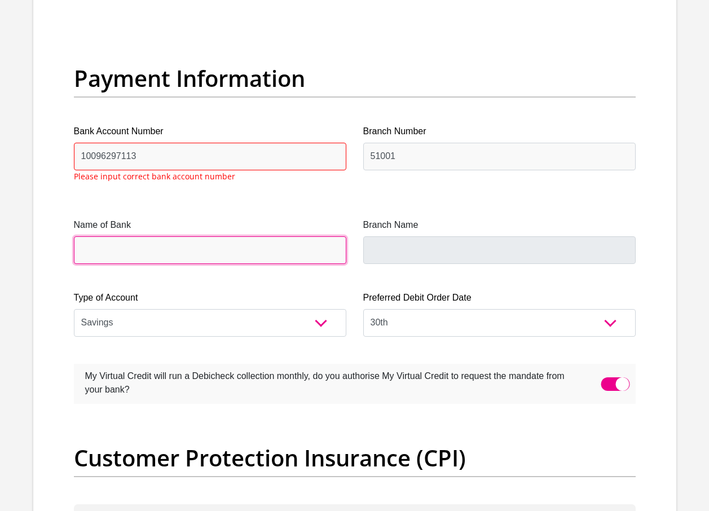
scroll to position [2628, 0]
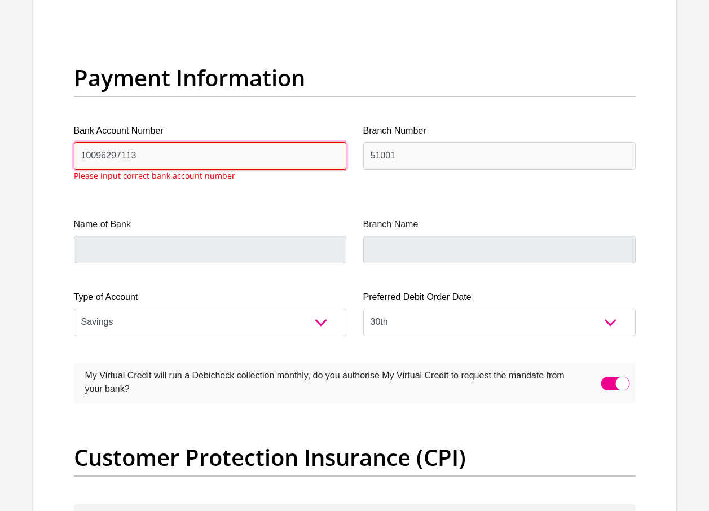
click at [168, 157] on input "10096297113" at bounding box center [210, 156] width 272 height 28
type input "1"
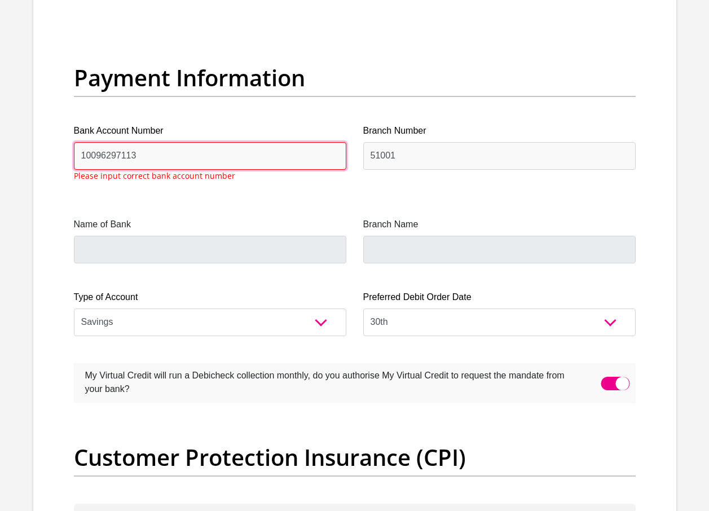
click at [136, 157] on input "10096297113" at bounding box center [210, 156] width 272 height 28
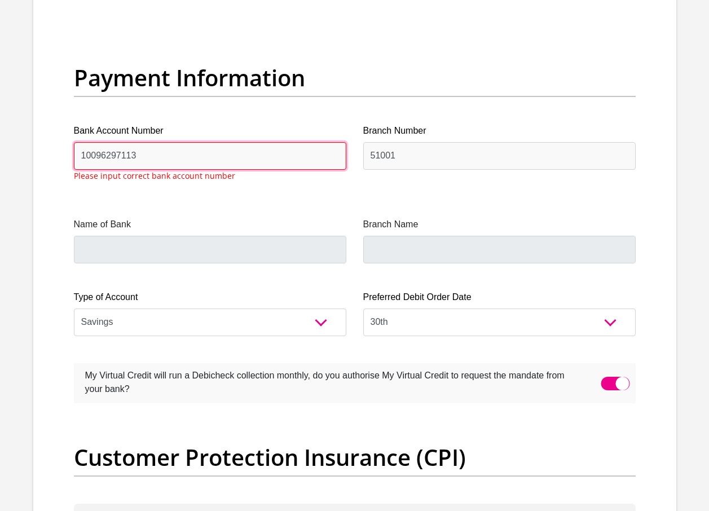
click at [184, 160] on input "10096297113" at bounding box center [210, 156] width 272 height 28
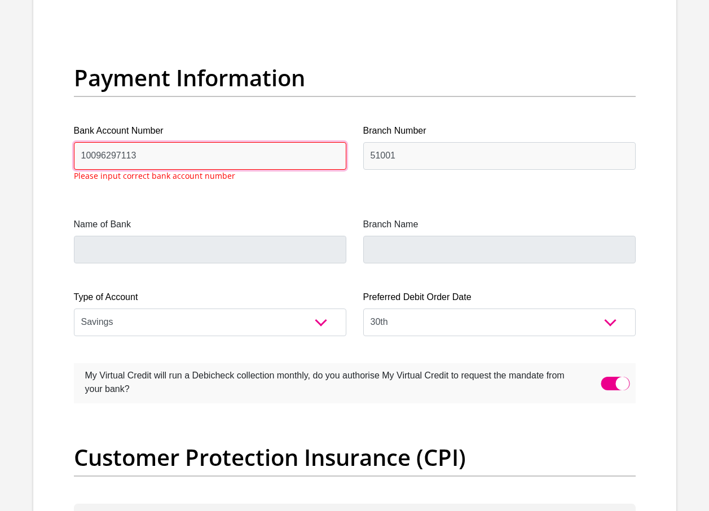
click at [143, 157] on input "10096297113" at bounding box center [210, 156] width 272 height 28
type input "1"
type input "K"
type input "10096297113"
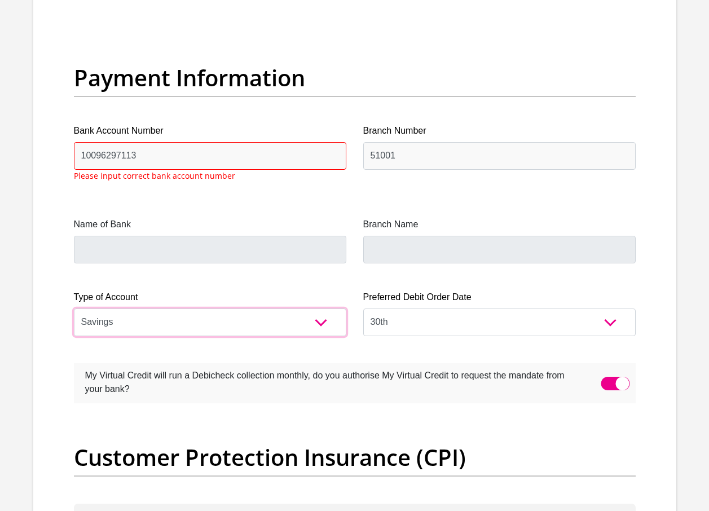
select select "CUR"
click at [74, 308] on select "Cheque Savings" at bounding box center [210, 322] width 272 height 28
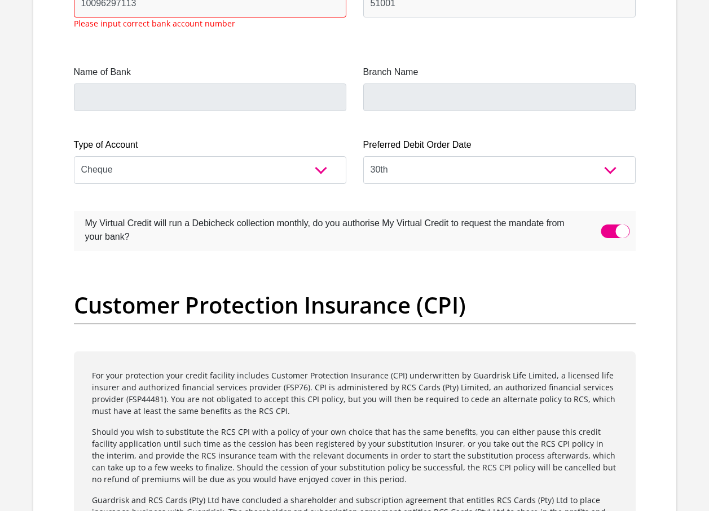
scroll to position [2629, 0]
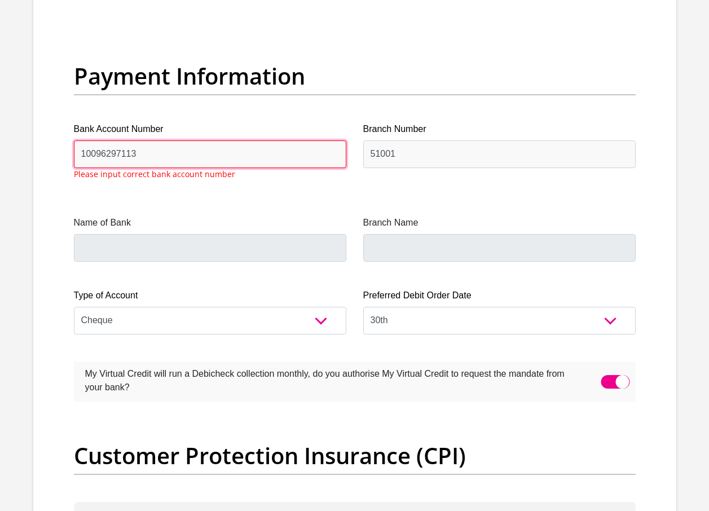
click at [173, 148] on input "10096297113" at bounding box center [210, 154] width 272 height 28
type input "1"
